Goal: Task Accomplishment & Management: Use online tool/utility

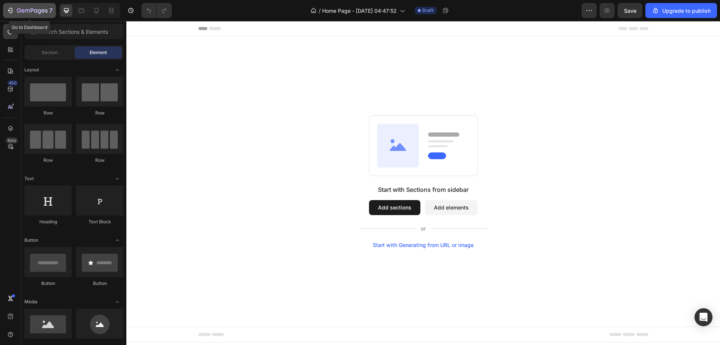
click at [8, 11] on icon "button" at bounding box center [10, 11] width 8 height 8
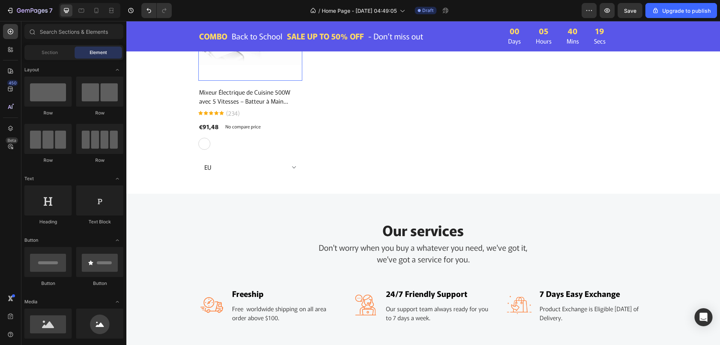
scroll to position [600, 0]
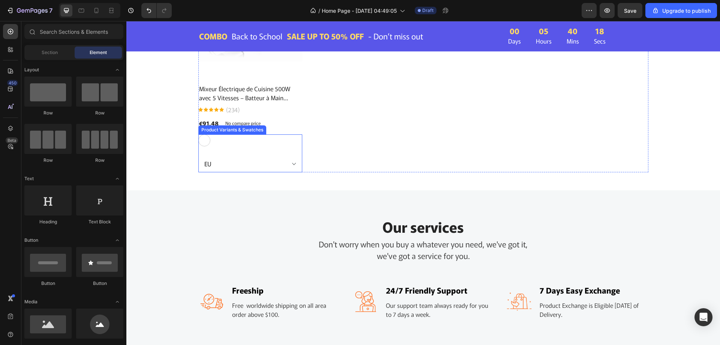
click at [288, 163] on select "EU UK" at bounding box center [251, 163] width 104 height 17
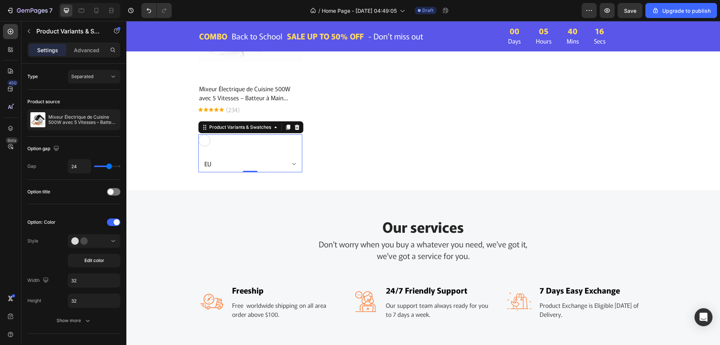
click at [199, 155] on select "EU UK" at bounding box center [251, 163] width 104 height 17
click at [329, 156] on div "No discount Not be displayed when published Product Badge Row Product Images Ro…" at bounding box center [424, 72] width 450 height 199
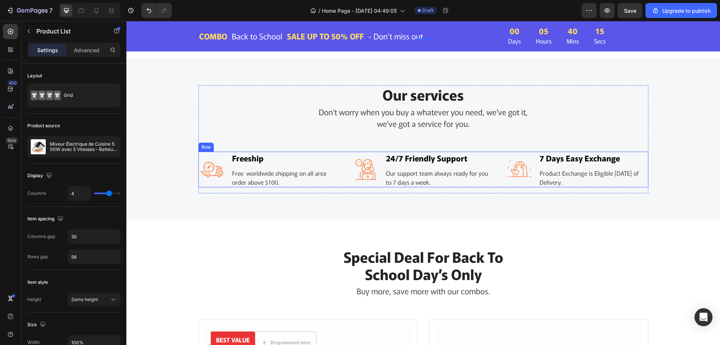
scroll to position [751, 0]
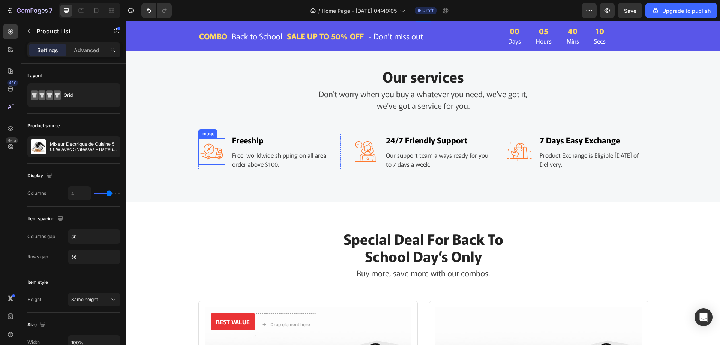
click at [203, 153] on img at bounding box center [212, 151] width 27 height 27
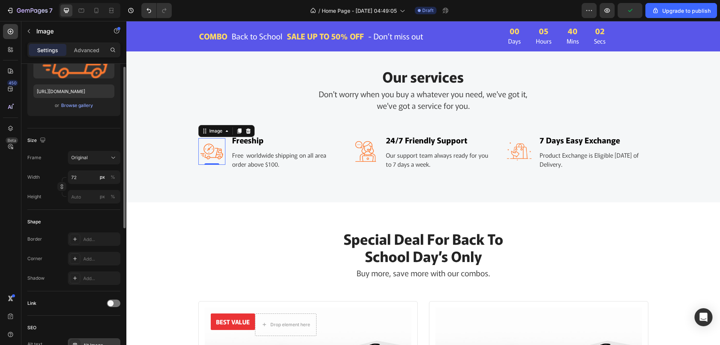
scroll to position [77, 0]
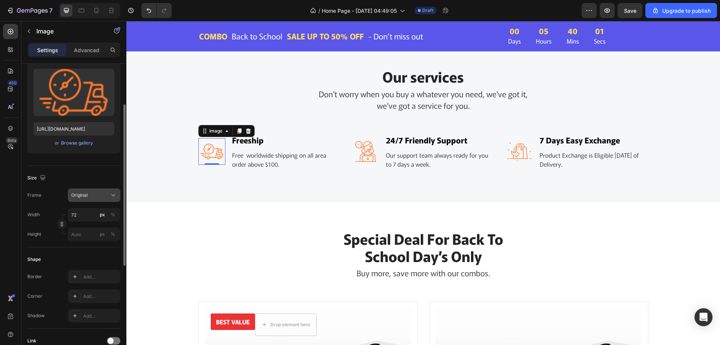
click at [105, 193] on div "Original" at bounding box center [89, 195] width 37 height 7
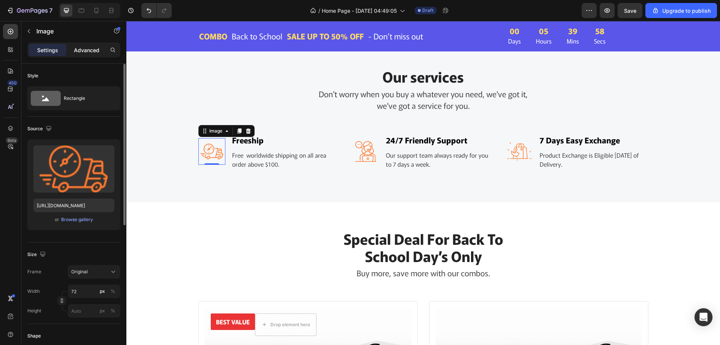
click at [86, 51] on p "Advanced" at bounding box center [87, 50] width 26 height 8
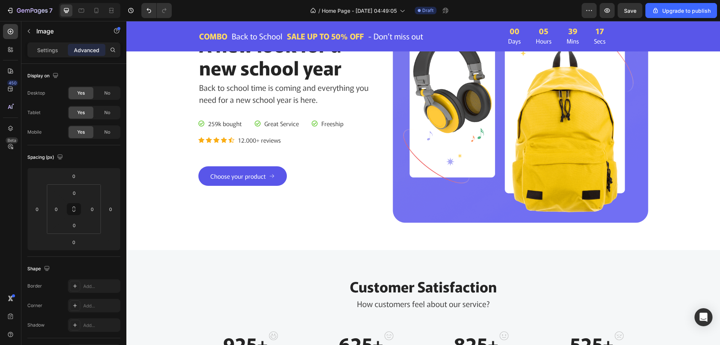
scroll to position [38, 0]
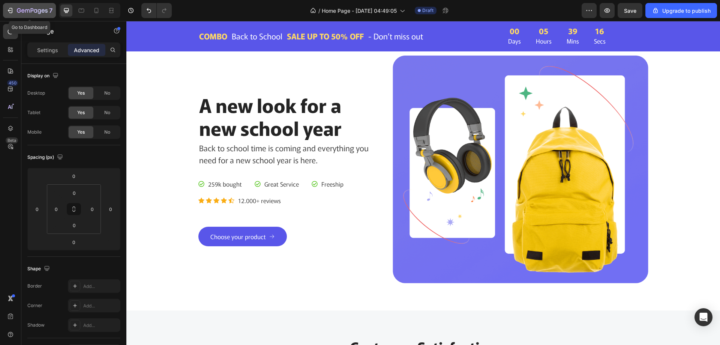
click at [12, 12] on icon "button" at bounding box center [10, 11] width 8 height 8
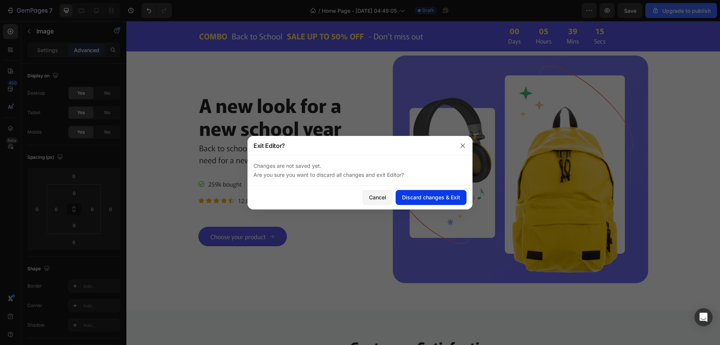
click at [429, 198] on div "Discard changes & Exit" at bounding box center [431, 197] width 58 height 8
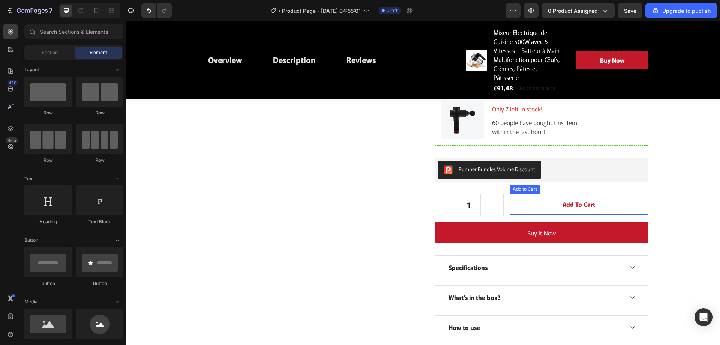
scroll to position [1764, 0]
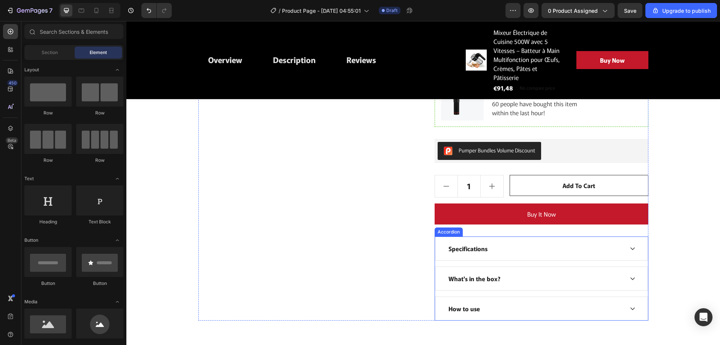
click at [637, 237] on div "Specifications" at bounding box center [542, 248] width 212 height 23
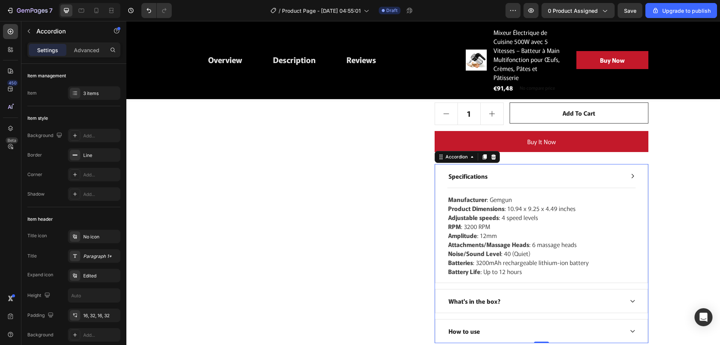
scroll to position [1839, 0]
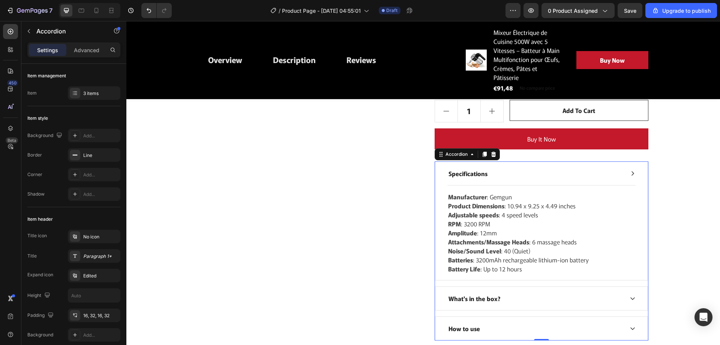
click at [630, 170] on icon at bounding box center [633, 173] width 6 height 6
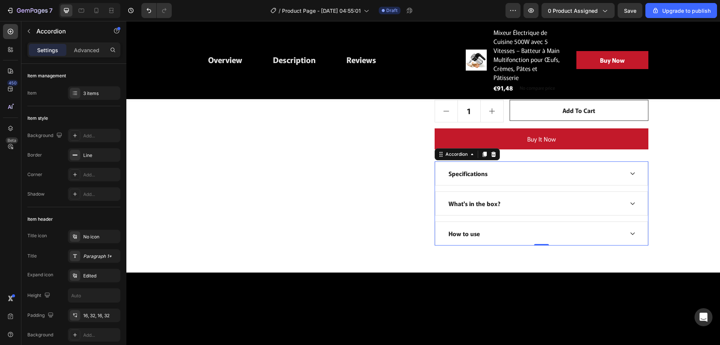
click at [630, 192] on div "What's in the box?" at bounding box center [542, 203] width 212 height 23
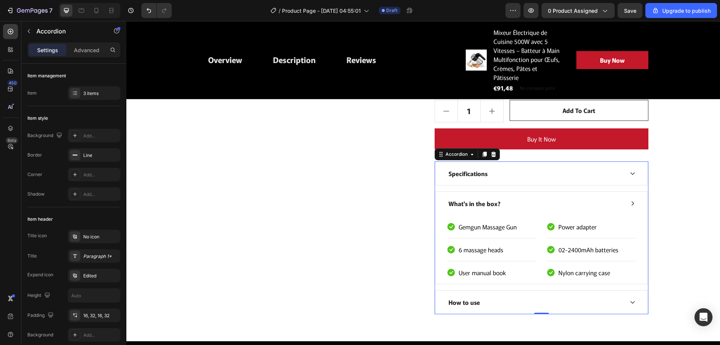
click at [630, 192] on div "What's in the box?" at bounding box center [542, 203] width 212 height 23
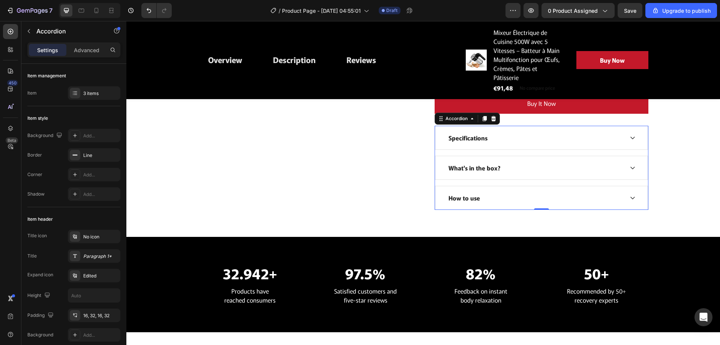
scroll to position [1876, 0]
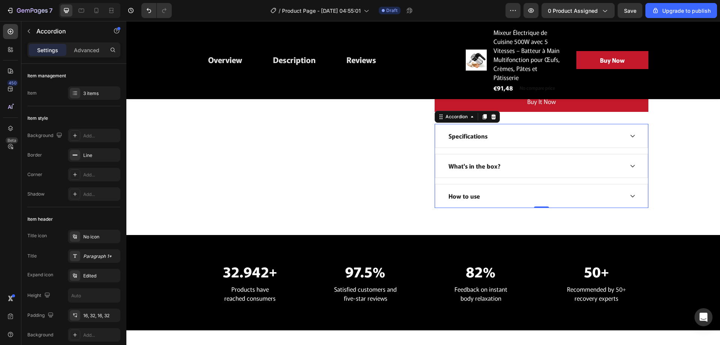
click at [632, 163] on icon at bounding box center [633, 166] width 6 height 6
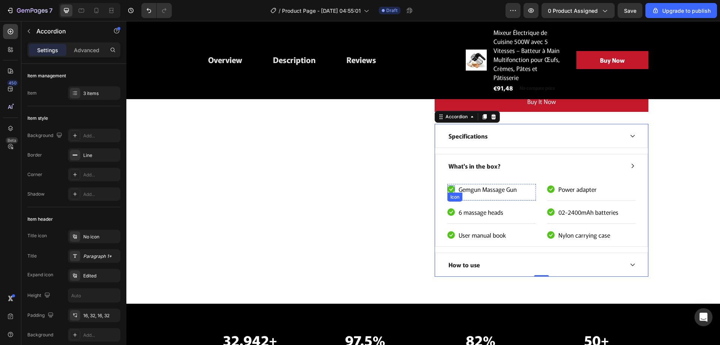
click at [450, 188] on icon at bounding box center [452, 189] width 4 height 3
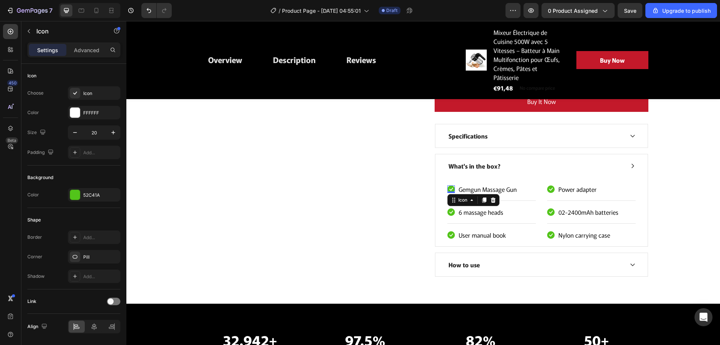
click at [450, 188] on icon at bounding box center [452, 189] width 4 height 3
click at [472, 185] on p "Gemgun Massage Gun" at bounding box center [488, 189] width 58 height 9
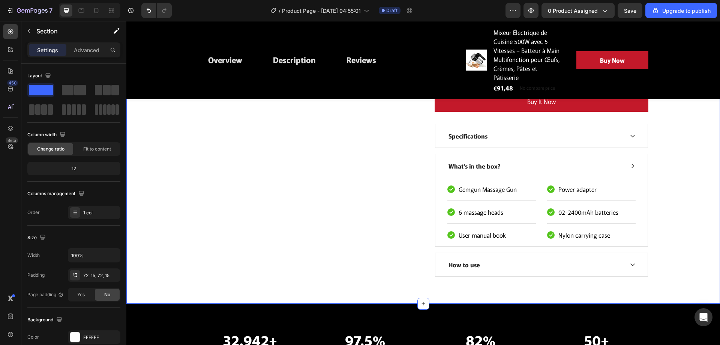
click at [622, 253] on div "How to use" at bounding box center [542, 264] width 212 height 23
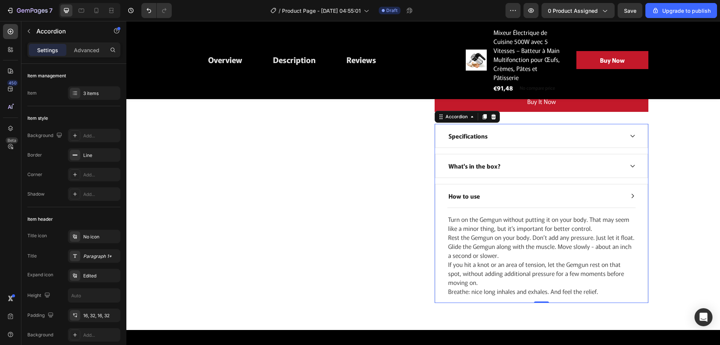
click at [630, 193] on icon at bounding box center [633, 196] width 6 height 6
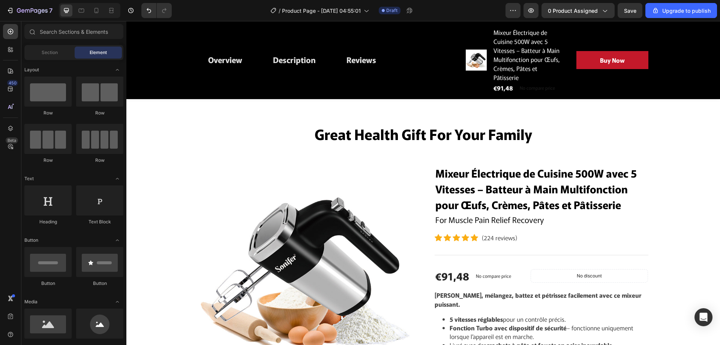
scroll to position [0, 0]
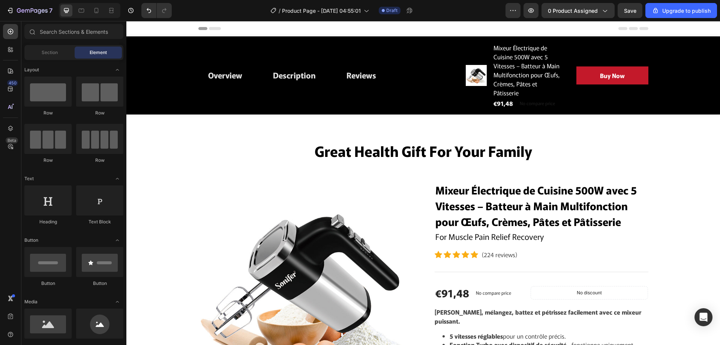
drag, startPoint x: 718, startPoint y: 247, endPoint x: 843, endPoint y: 38, distance: 242.9
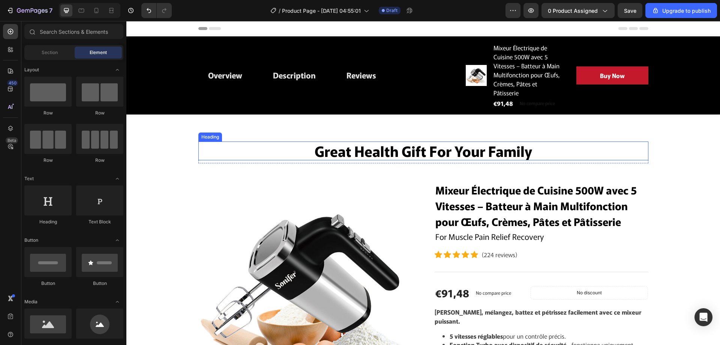
click at [402, 142] on p "Great Health Gift For Your Family" at bounding box center [423, 150] width 449 height 17
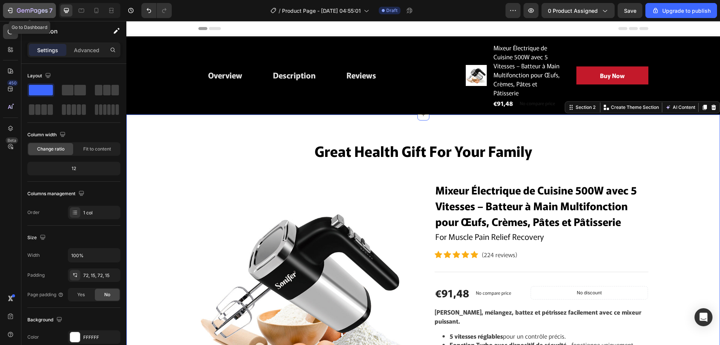
click at [6, 7] on button "7" at bounding box center [29, 10] width 53 height 15
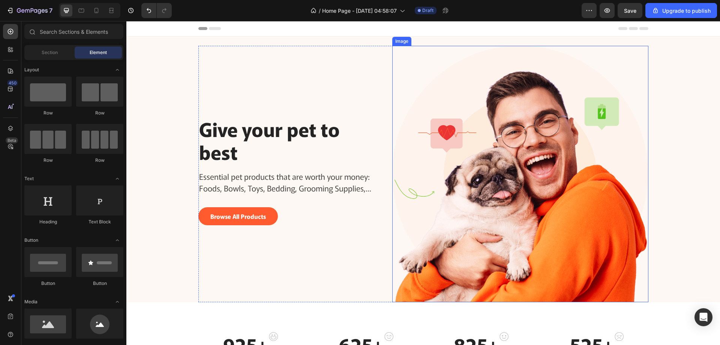
click at [486, 172] on img at bounding box center [521, 174] width 256 height 256
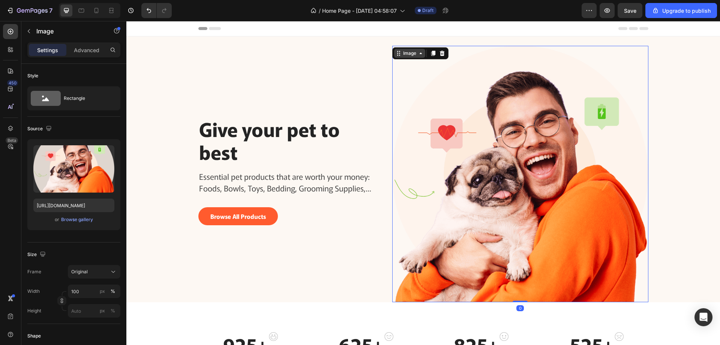
click at [418, 56] on icon at bounding box center [421, 53] width 6 height 6
click at [78, 220] on div "Browse gallery" at bounding box center [77, 219] width 32 height 7
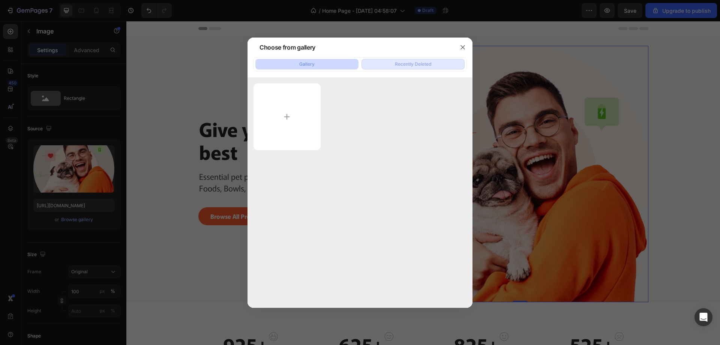
click at [399, 66] on div "Recently Deleted" at bounding box center [413, 64] width 36 height 7
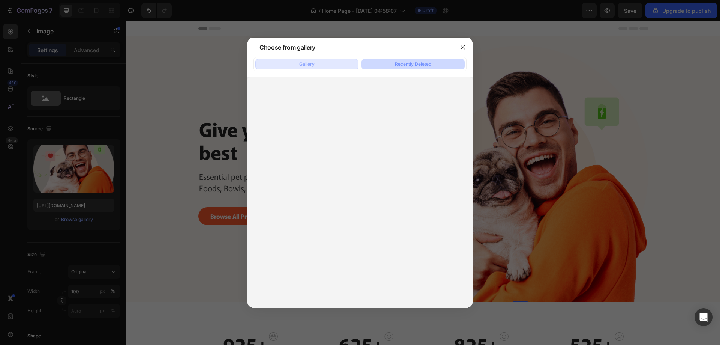
click at [321, 65] on button "Gallery" at bounding box center [307, 64] width 103 height 11
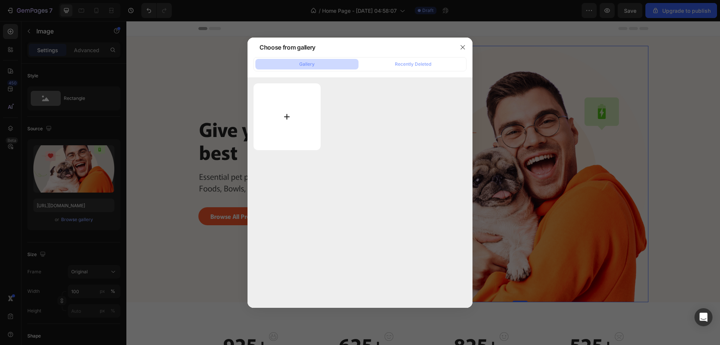
click at [288, 111] on input "file" at bounding box center [287, 116] width 67 height 67
type input "C:\fakepath\2_6bda4144-1891-4cff-8c84-fb1118d66c4d.jpg"
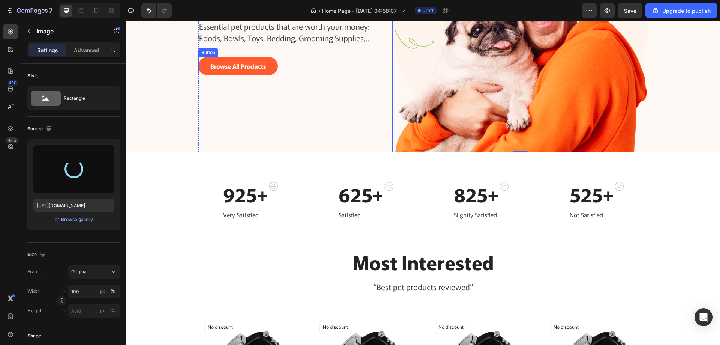
type input "https://cdn.shopify.com/s/files/1/0919/9373/5549/files/gempages_585496737049739…"
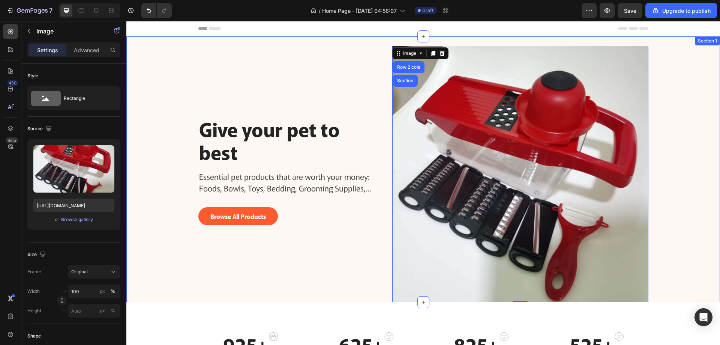
click at [713, 207] on div "Give your pet to best Heading Essential pet products that are worth your money:…" at bounding box center [423, 169] width 594 height 266
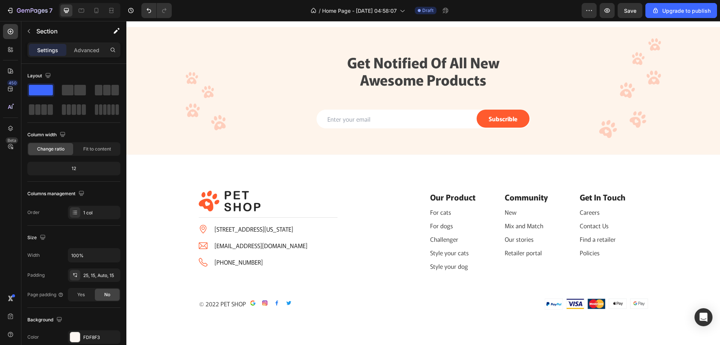
scroll to position [1678, 0]
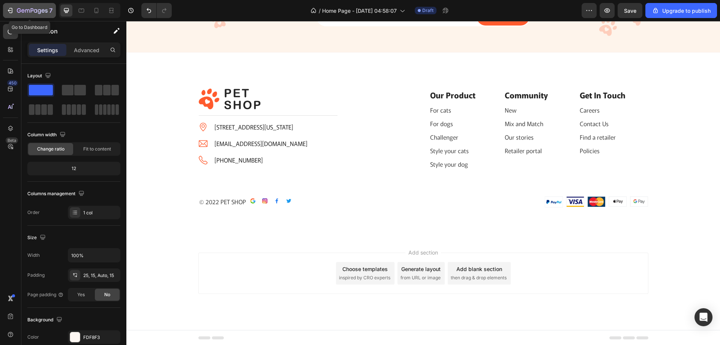
click at [24, 13] on icon "button" at bounding box center [32, 11] width 31 height 6
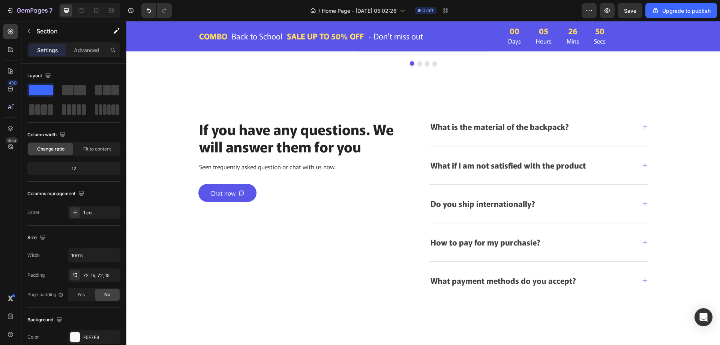
scroll to position [1675, 0]
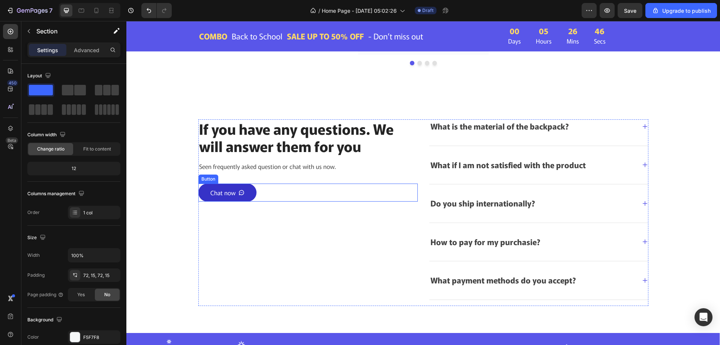
click at [241, 190] on icon at bounding box center [241, 192] width 5 height 5
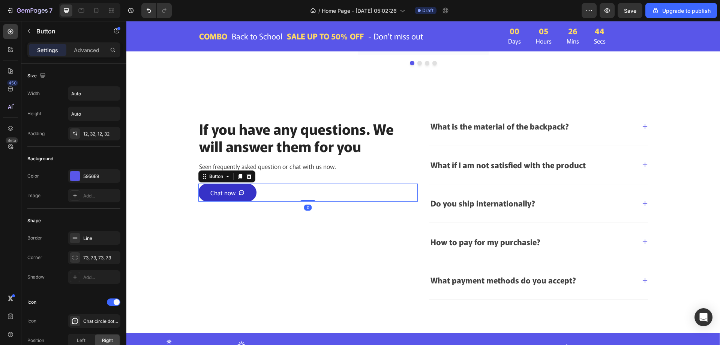
click at [239, 191] on icon at bounding box center [242, 193] width 6 height 6
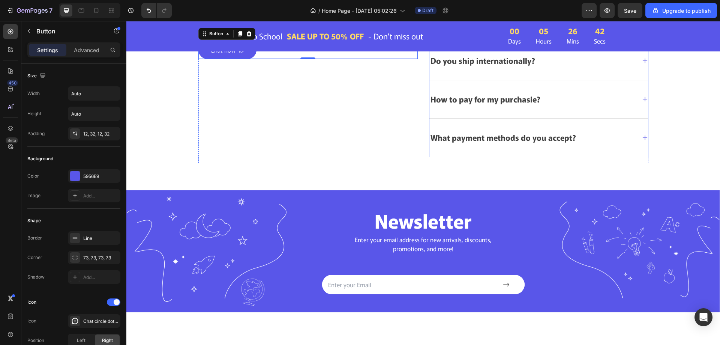
scroll to position [1826, 0]
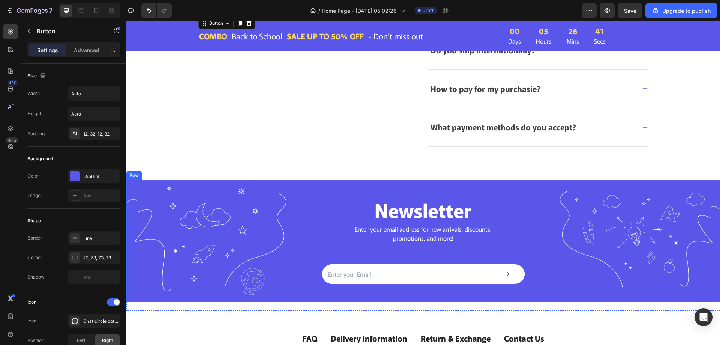
click at [532, 215] on div "Newsletter Heading Enter your email address for new arrivals, discounts, promot…" at bounding box center [423, 241] width 594 height 86
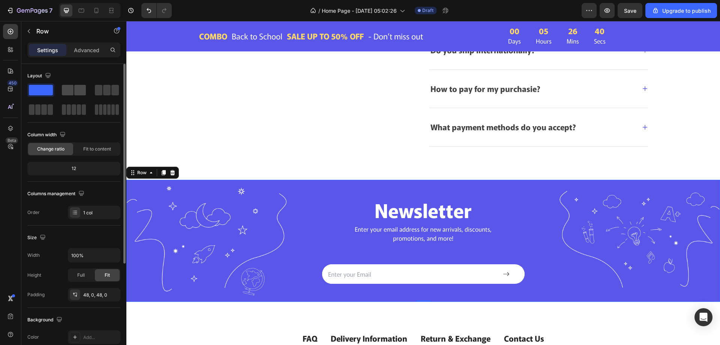
click at [70, 90] on span at bounding box center [68, 90] width 12 height 11
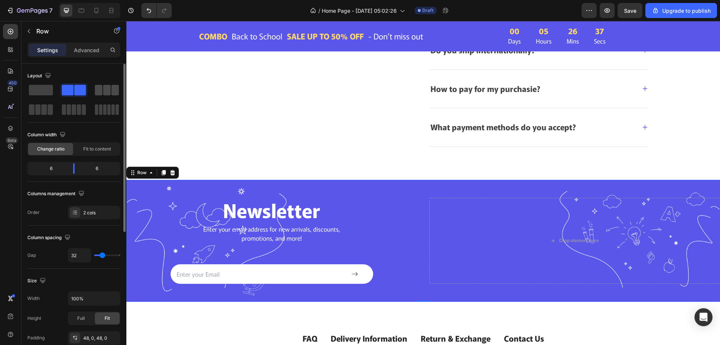
click at [104, 90] on span at bounding box center [107, 90] width 8 height 11
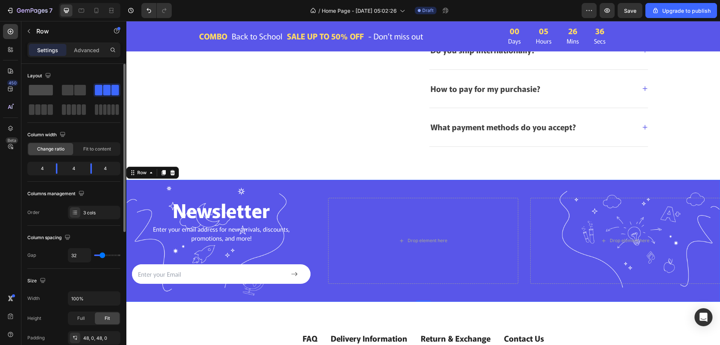
click at [41, 91] on span at bounding box center [41, 90] width 24 height 11
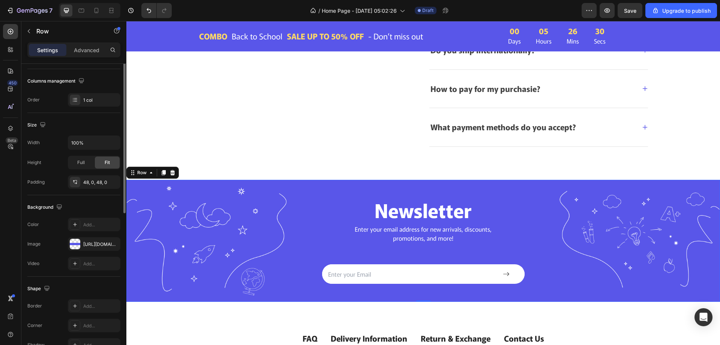
scroll to position [155, 0]
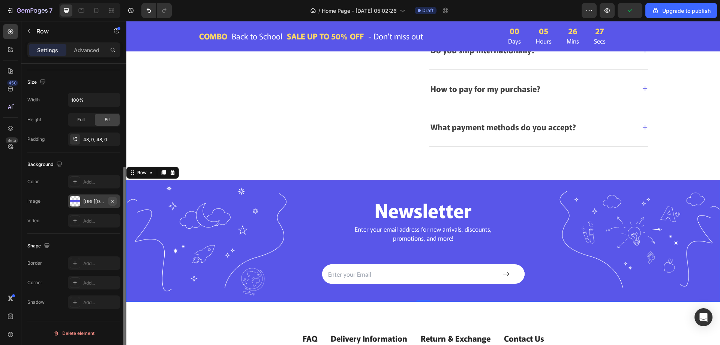
click at [113, 200] on icon "button" at bounding box center [113, 201] width 6 height 6
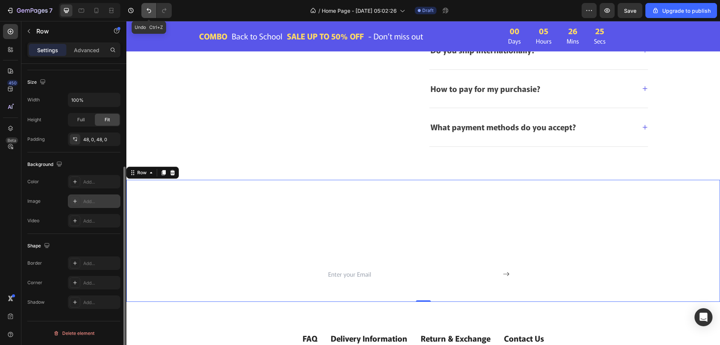
click at [149, 12] on icon "Undo/Redo" at bounding box center [149, 11] width 8 height 8
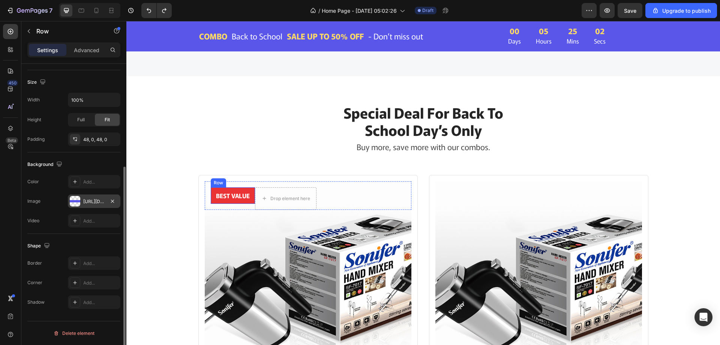
scroll to position [895, 0]
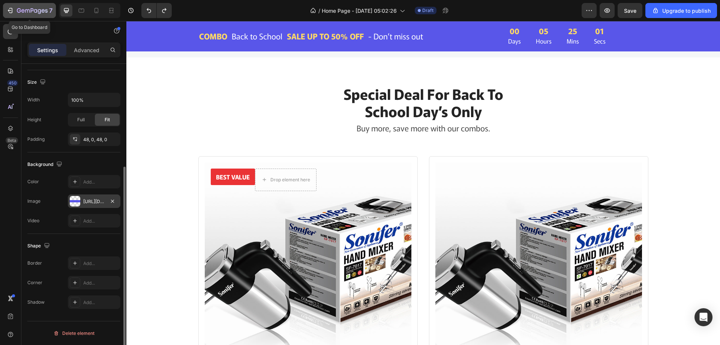
click at [17, 11] on icon "button" at bounding box center [32, 11] width 31 height 6
